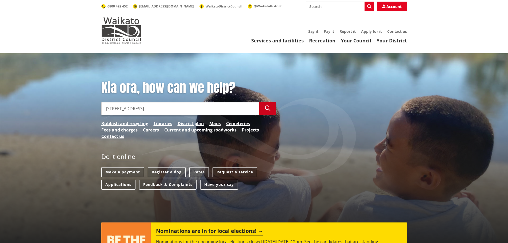
type input "19 Woodlands Rd"
click at [267, 105] on button "Search" at bounding box center [267, 108] width 17 height 13
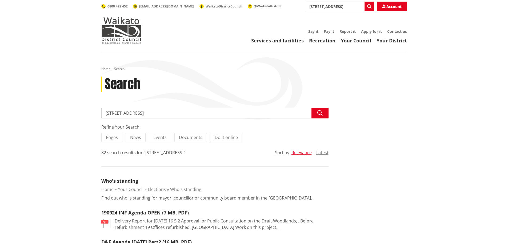
drag, startPoint x: 155, startPoint y: 112, endPoint x: 147, endPoint y: 118, distance: 9.5
click at [155, 112] on input "19 Woodlands Rd" at bounding box center [214, 113] width 227 height 11
type input "[STREET_ADDRESS]"
drag, startPoint x: 324, startPoint y: 113, endPoint x: 312, endPoint y: 117, distance: 13.6
click at [324, 112] on button "Search" at bounding box center [319, 113] width 17 height 11
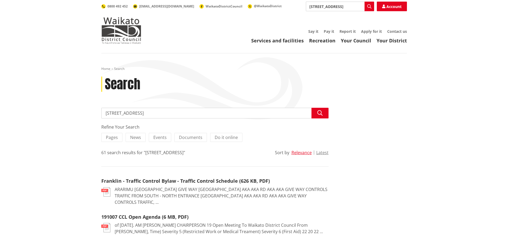
drag, startPoint x: 155, startPoint y: 113, endPoint x: 96, endPoint y: 117, distance: 59.3
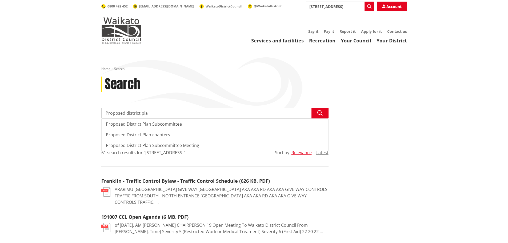
type input "Proposed district plan"
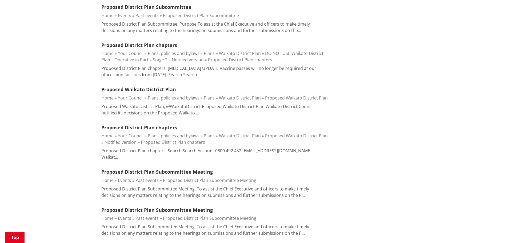
scroll to position [187, 0]
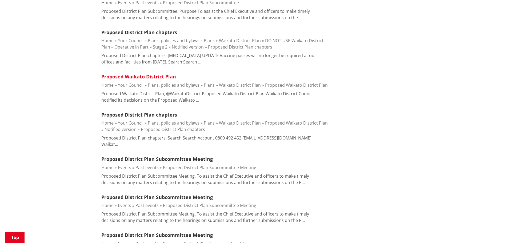
click at [131, 76] on link "Proposed Waikato District Plan" at bounding box center [138, 76] width 75 height 6
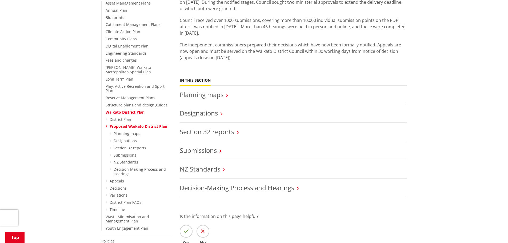
scroll to position [133, 0]
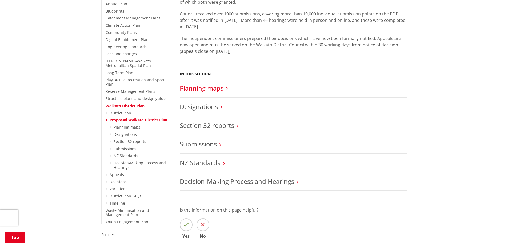
click at [202, 87] on link "Planning maps" at bounding box center [202, 88] width 44 height 9
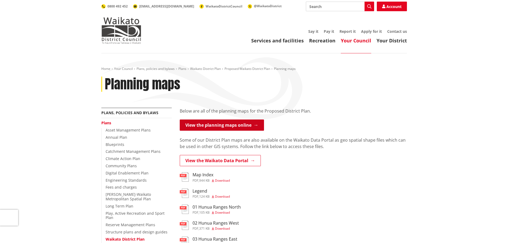
click at [236, 124] on link "View the planning maps online" at bounding box center [222, 124] width 84 height 11
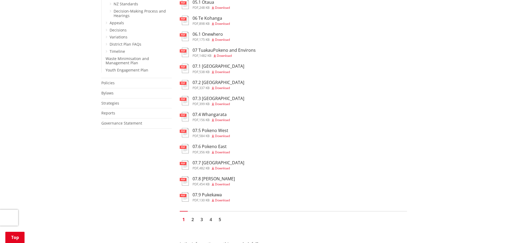
scroll to position [293, 0]
